Goal: Check status

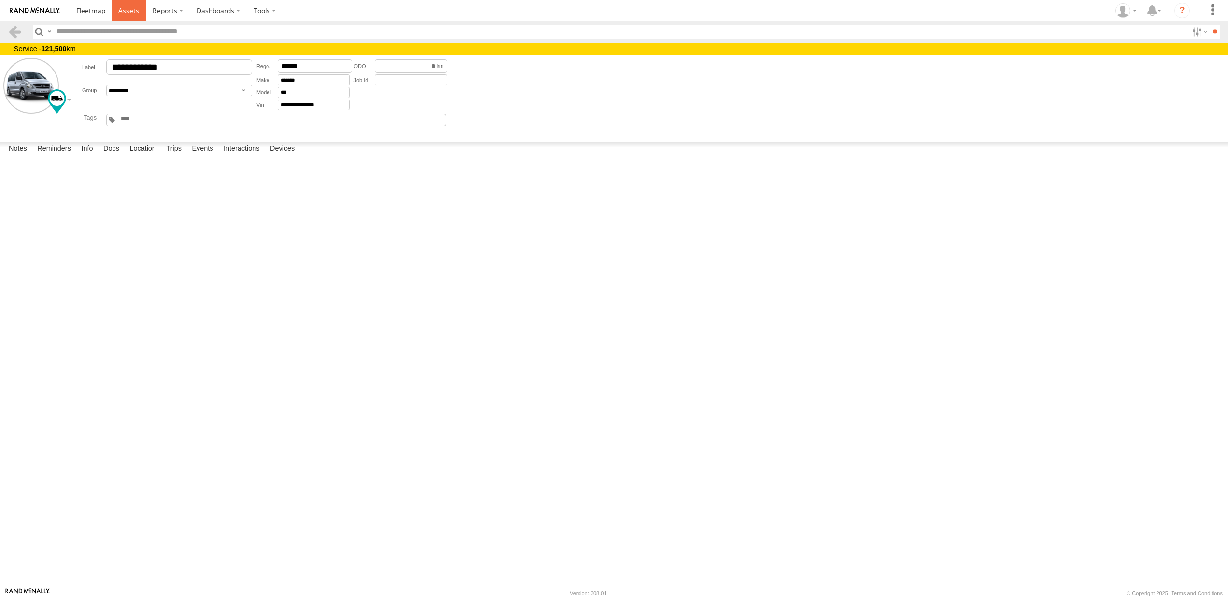
click at [129, 13] on span at bounding box center [128, 10] width 21 height 9
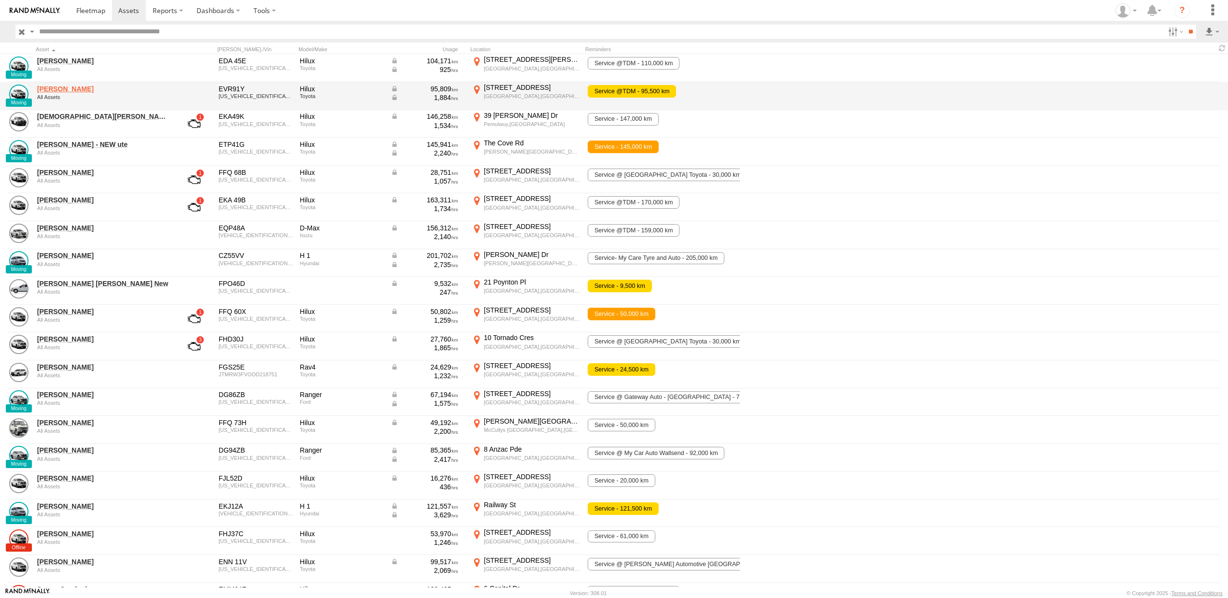
click at [80, 91] on link "[PERSON_NAME]" at bounding box center [103, 89] width 132 height 9
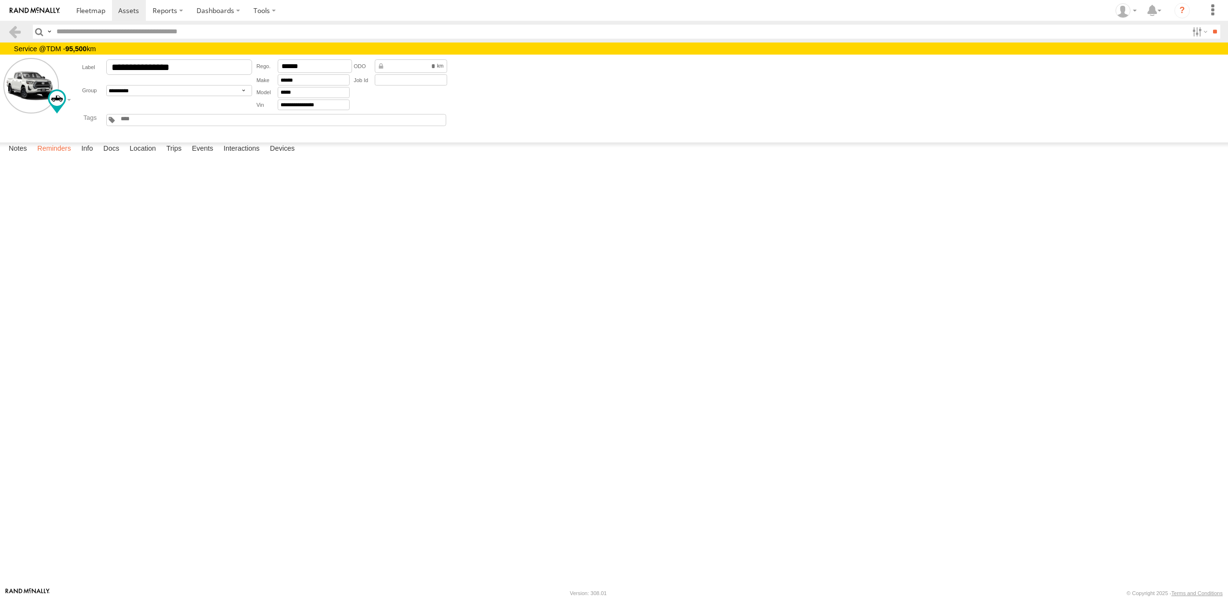
click at [57, 156] on label "Reminders" at bounding box center [53, 149] width 43 height 14
click at [131, 9] on span at bounding box center [128, 10] width 21 height 9
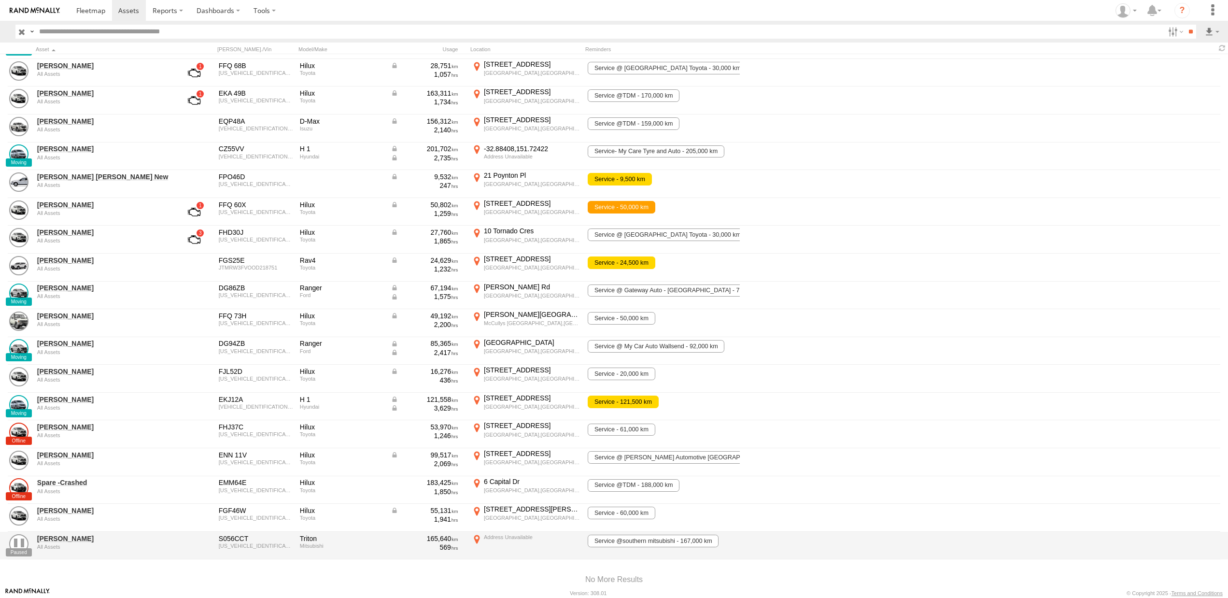
scroll to position [139, 0]
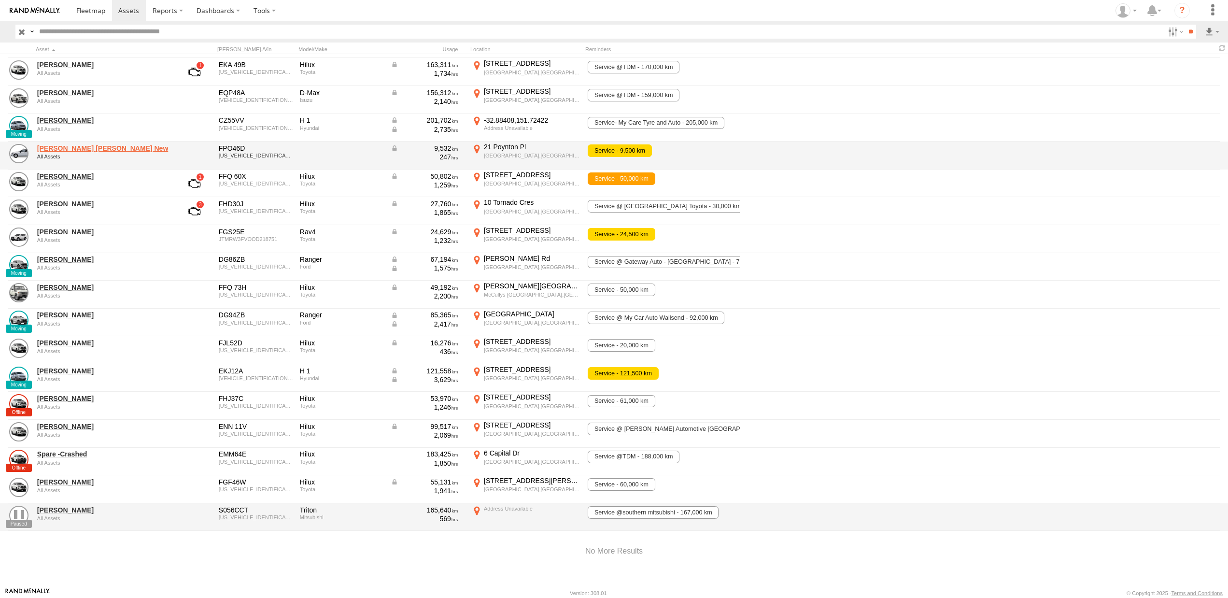
click at [78, 145] on link "Kane McDermott New" at bounding box center [103, 148] width 132 height 9
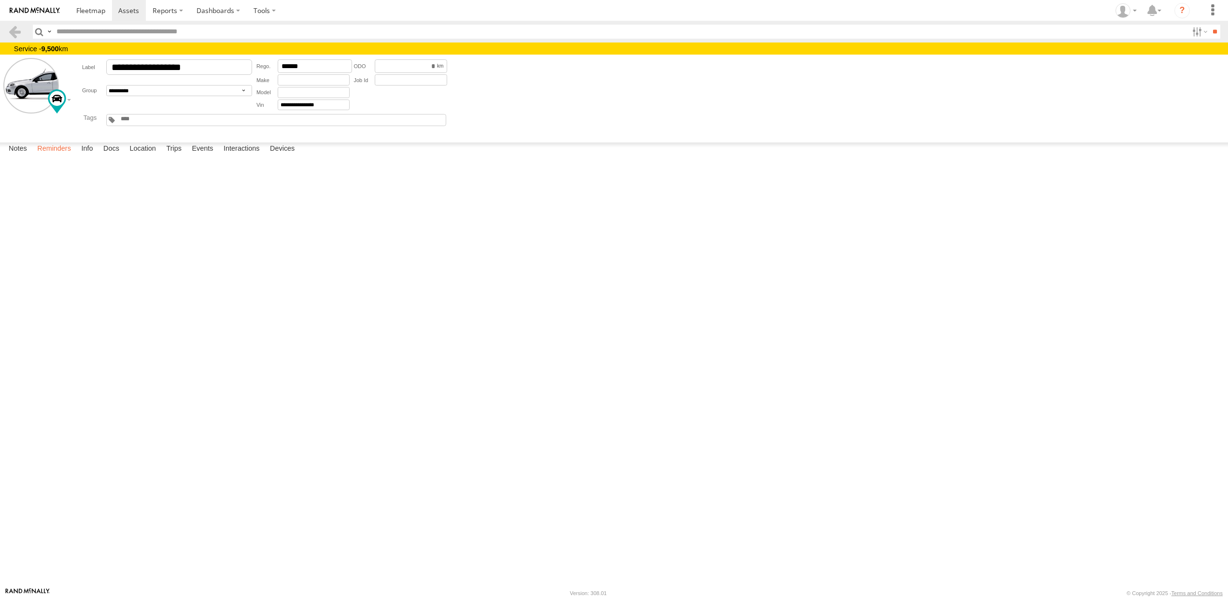
click at [64, 156] on label "Reminders" at bounding box center [53, 149] width 43 height 14
